Goal: Complete application form

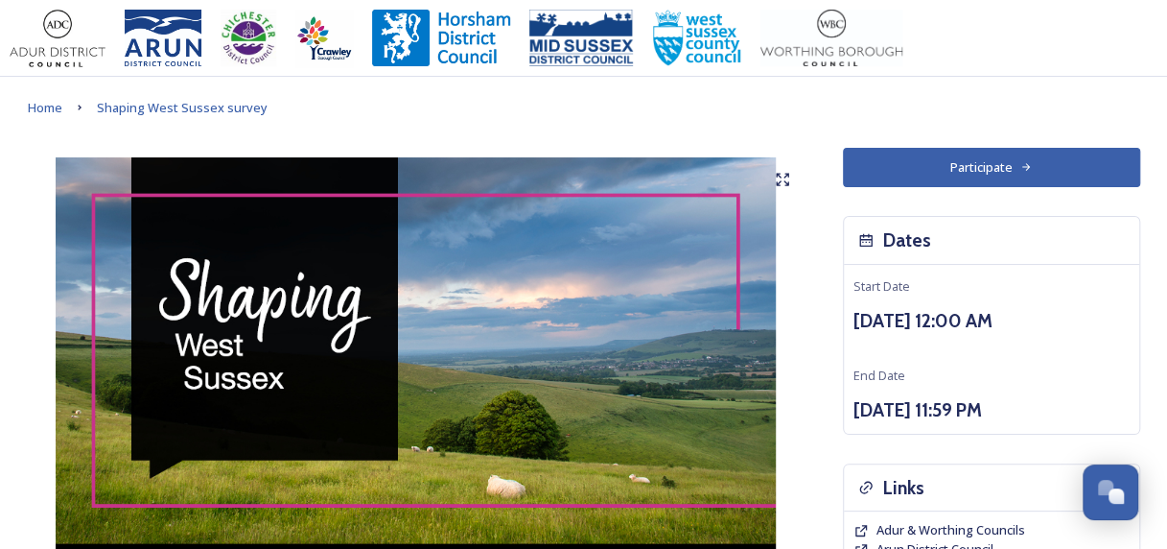
click at [947, 156] on button "Participate" at bounding box center [991, 167] width 297 height 39
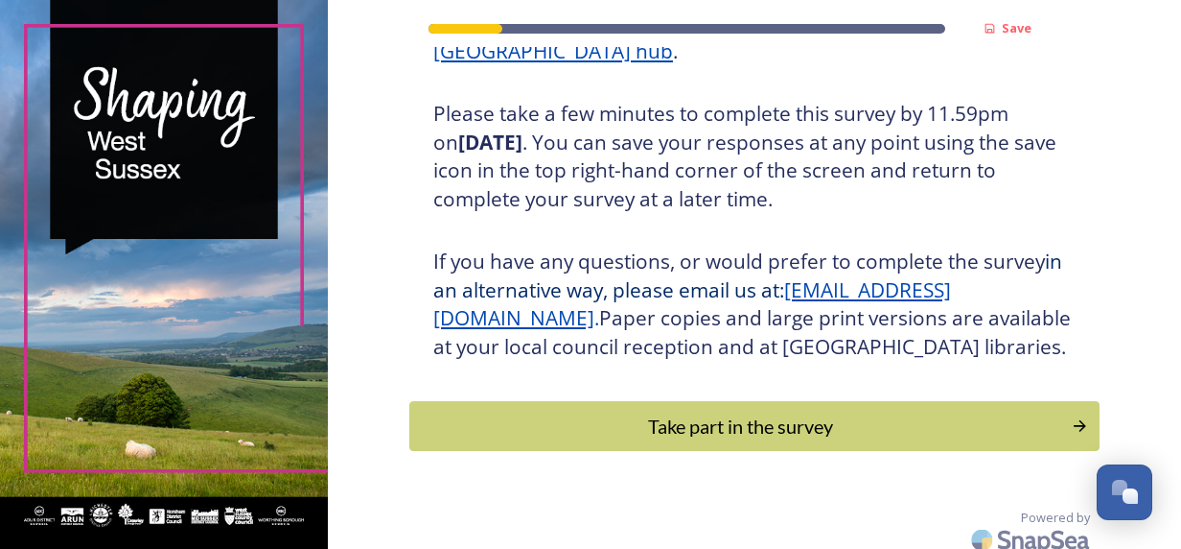
scroll to position [372, 0]
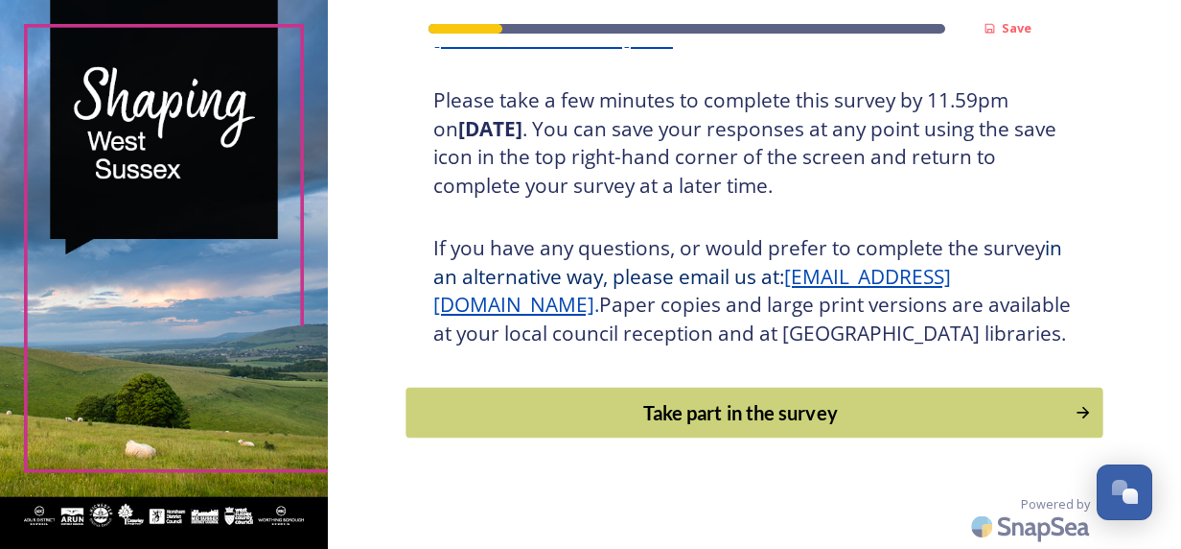
click at [676, 412] on div "Take part in the survey" at bounding box center [740, 412] width 648 height 29
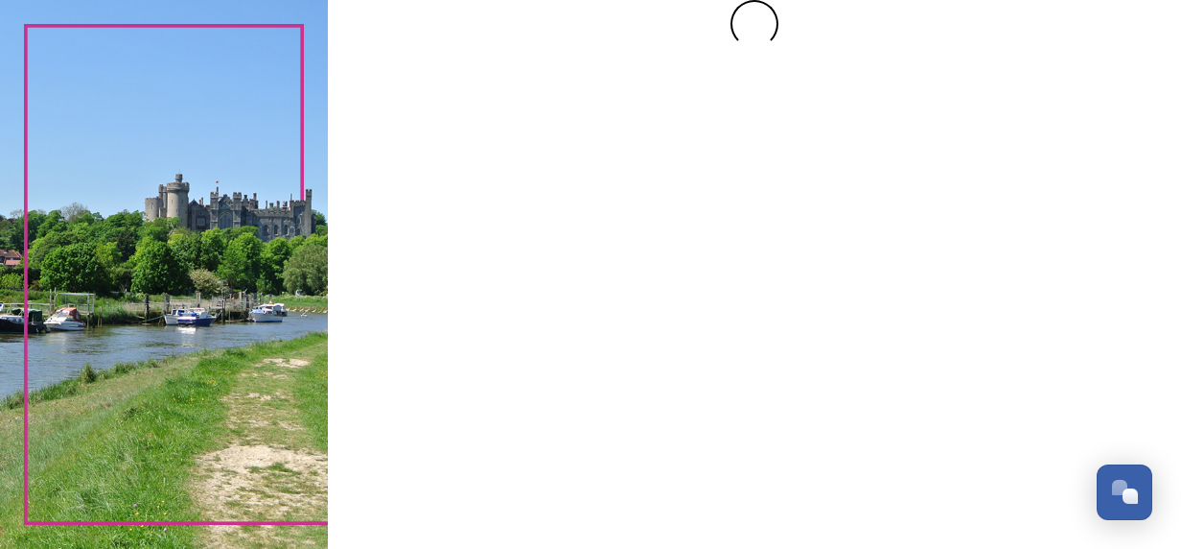
scroll to position [0, 0]
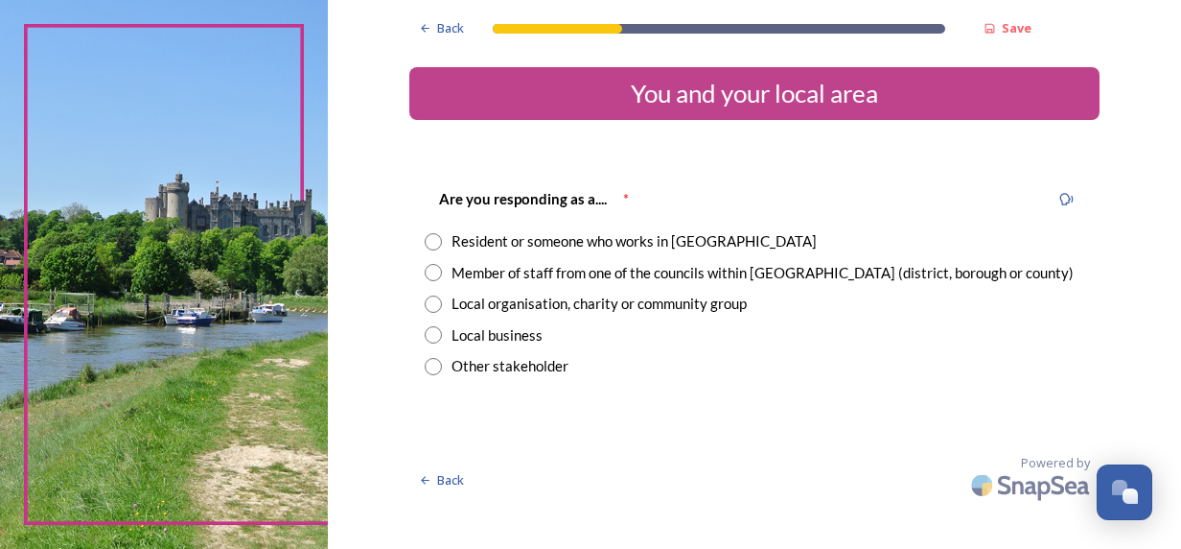
click at [432, 242] on input "radio" at bounding box center [433, 241] width 17 height 17
radio input "true"
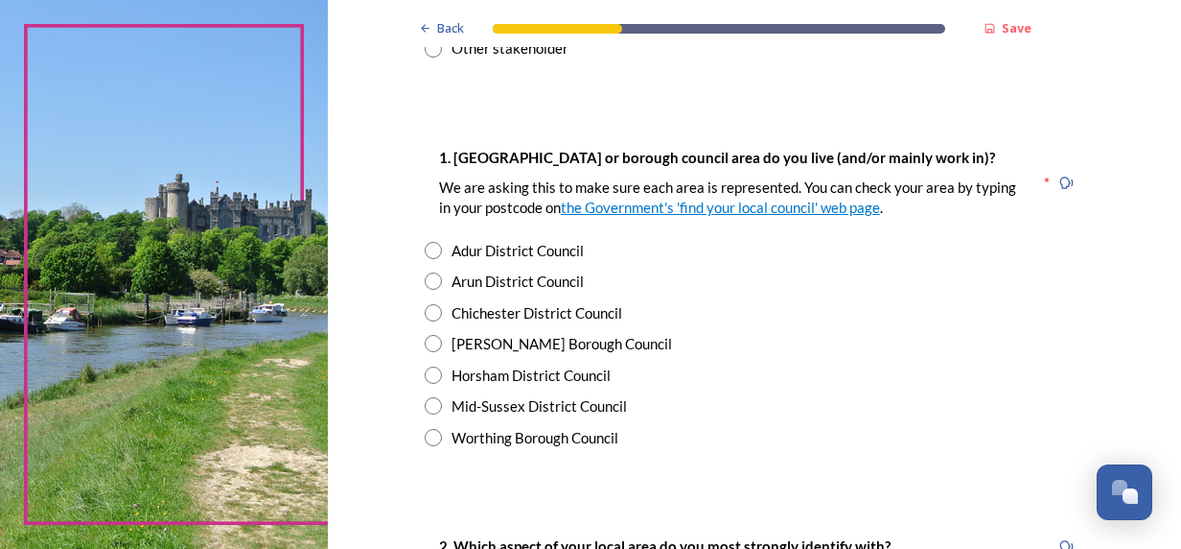
scroll to position [349, 0]
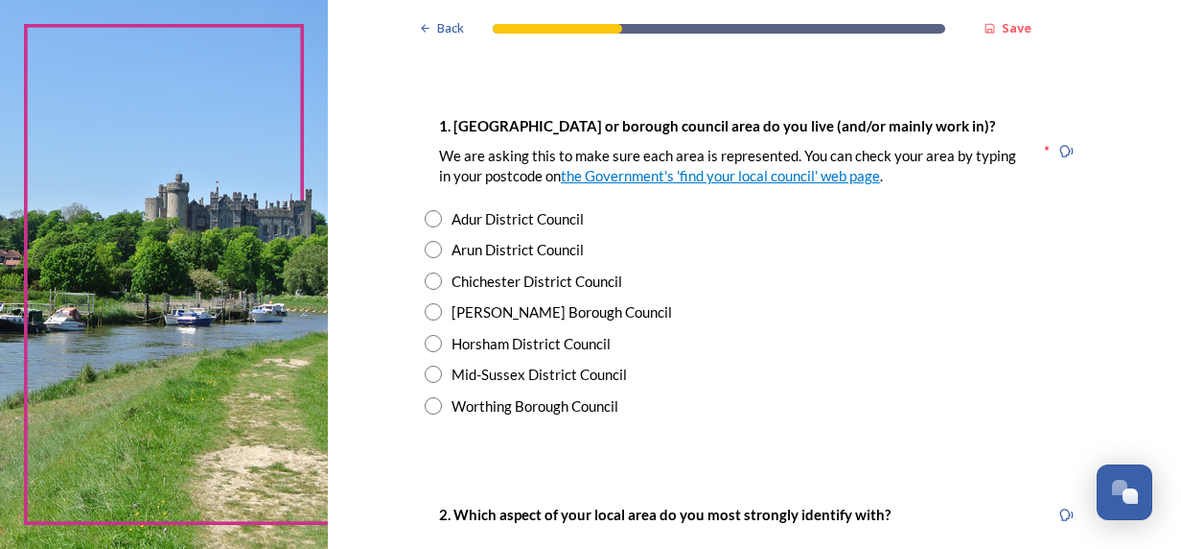
click at [432, 404] on input "radio" at bounding box center [433, 405] width 17 height 17
radio input "true"
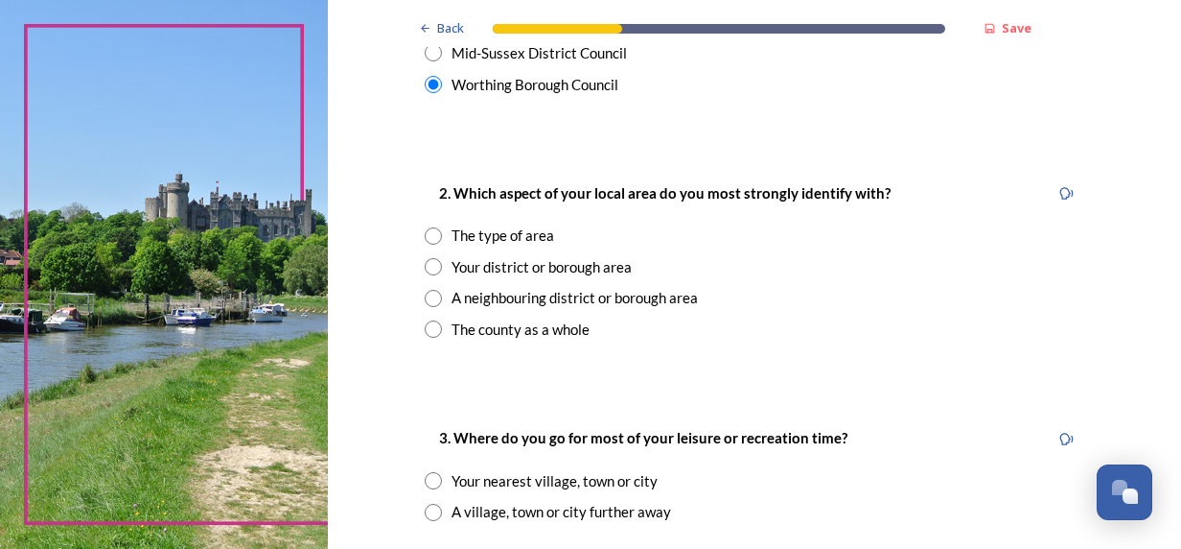
scroll to position [671, 0]
click at [427, 292] on input "radio" at bounding box center [433, 297] width 17 height 17
radio input "true"
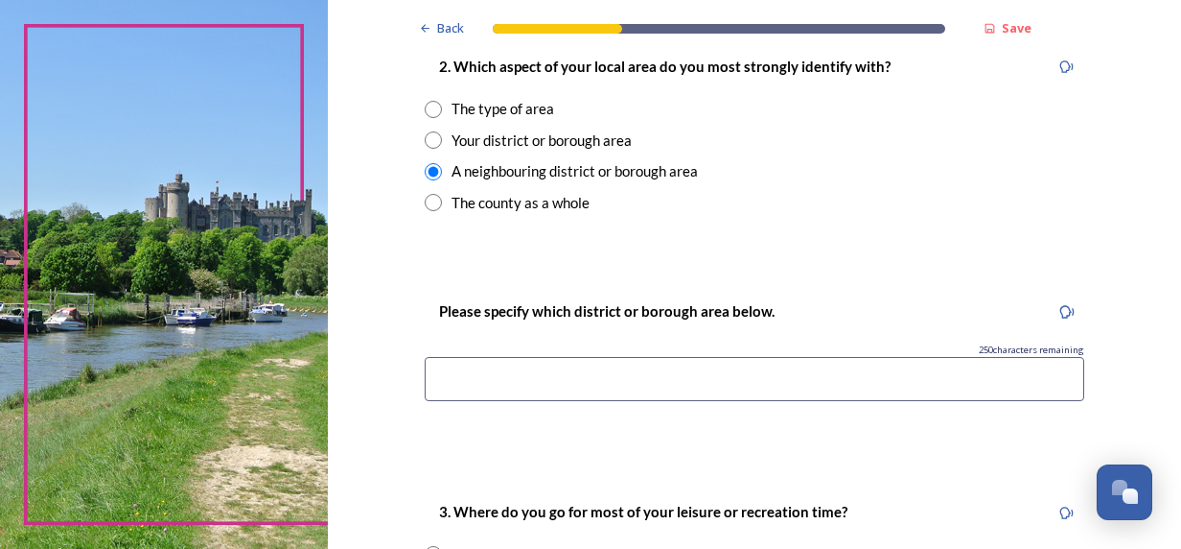
scroll to position [798, 0]
click at [425, 102] on input "radio" at bounding box center [433, 108] width 17 height 17
radio input "true"
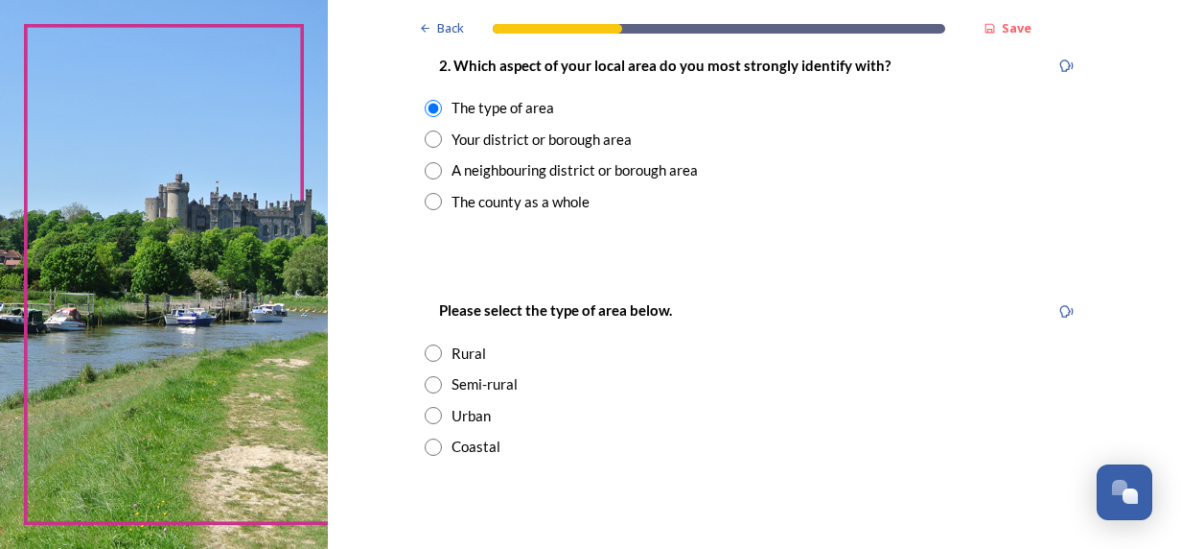
click at [426, 386] on input "radio" at bounding box center [433, 384] width 17 height 17
radio input "true"
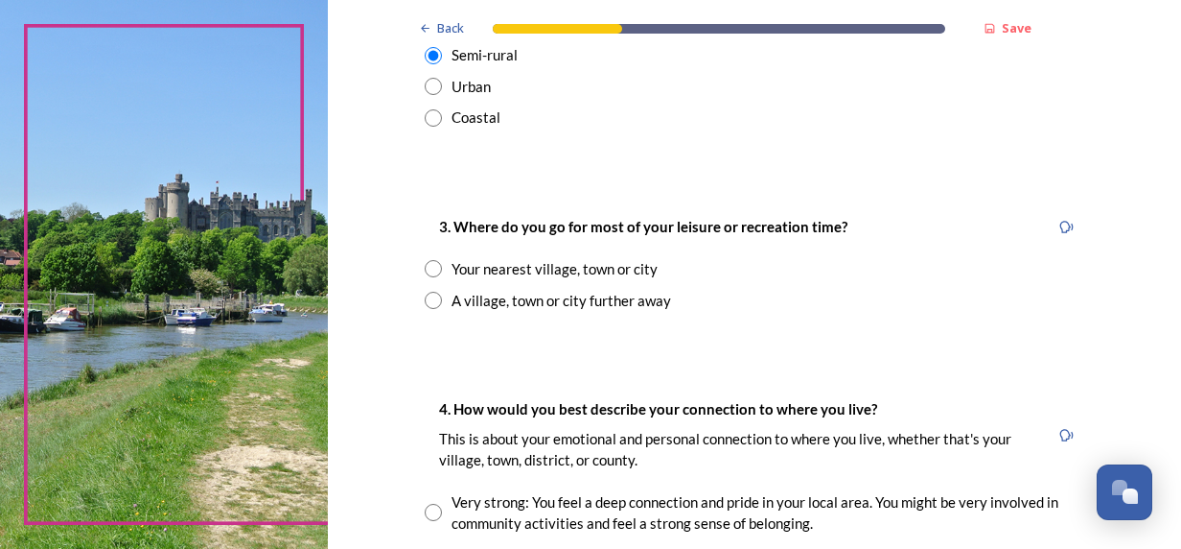
scroll to position [1138, 0]
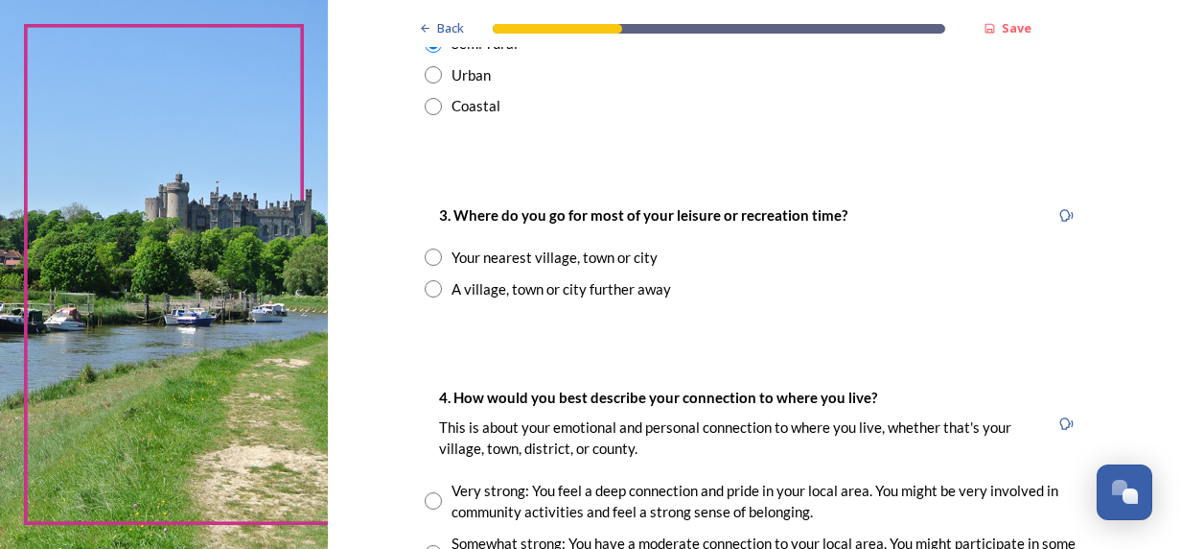
click at [429, 274] on div "3. Where do you go for most of your leisure or recreation time? Your nearest vi…" at bounding box center [754, 251] width 690 height 134
click at [425, 261] on input "radio" at bounding box center [433, 256] width 17 height 17
radio input "true"
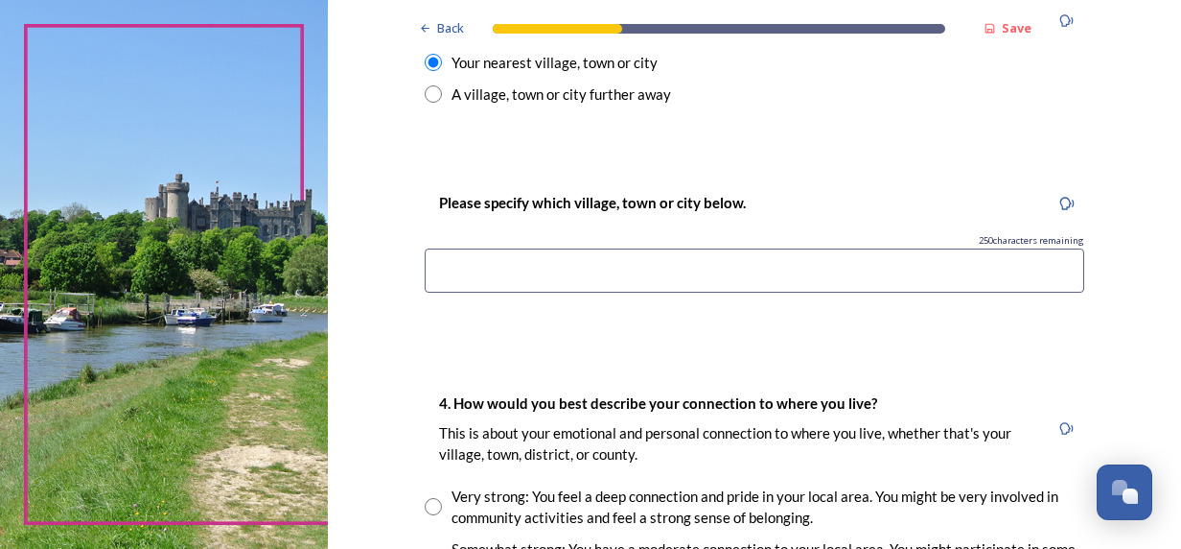
scroll to position [1334, 0]
click at [494, 284] on input at bounding box center [755, 269] width 660 height 44
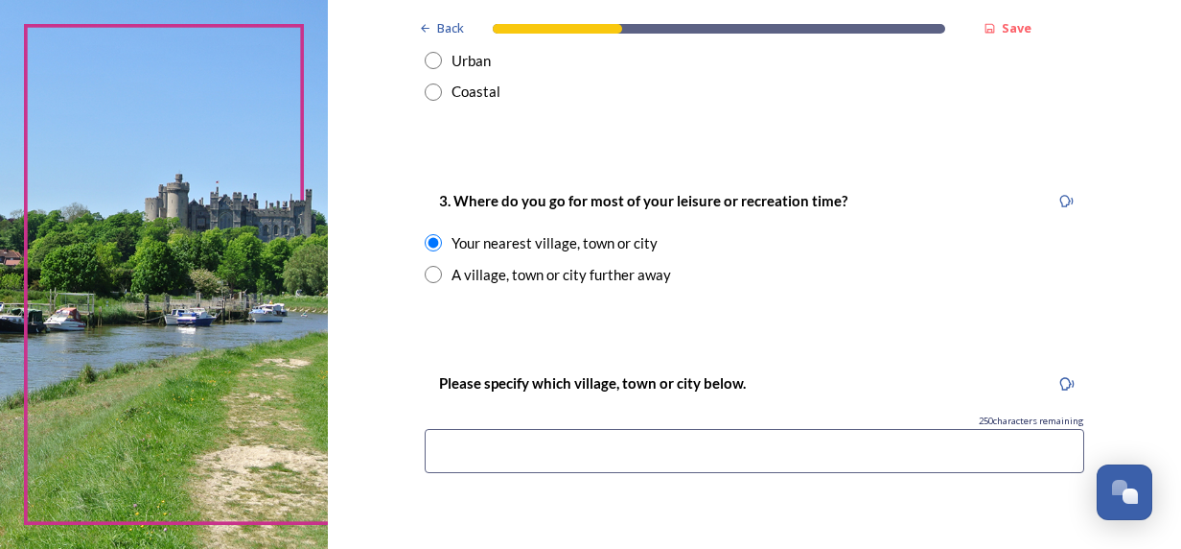
scroll to position [1144, 0]
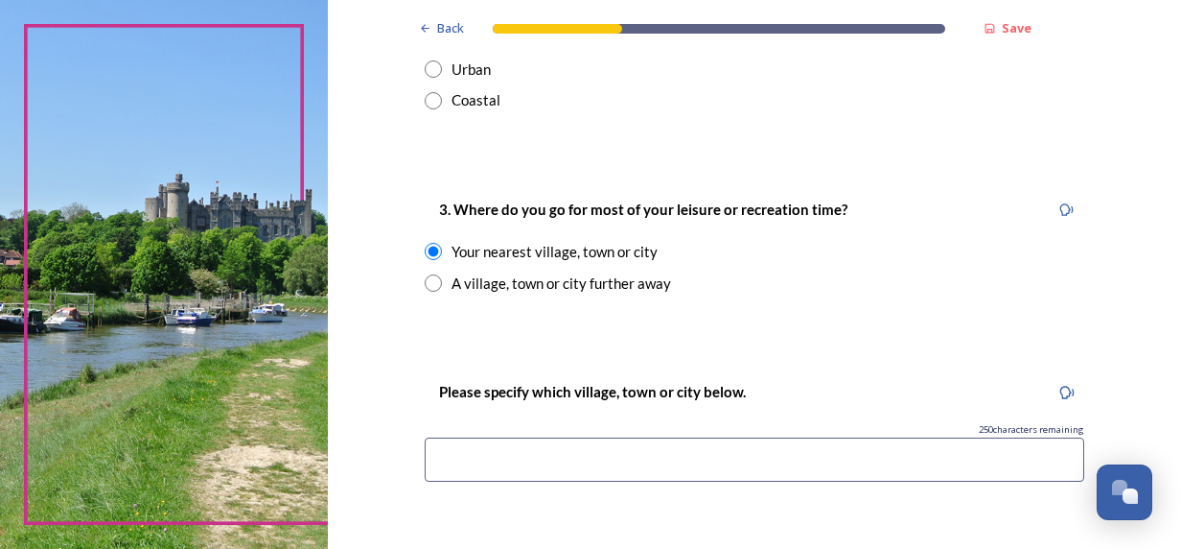
click at [429, 286] on input "radio" at bounding box center [433, 282] width 17 height 17
radio input "true"
